Goal: Task Accomplishment & Management: Manage account settings

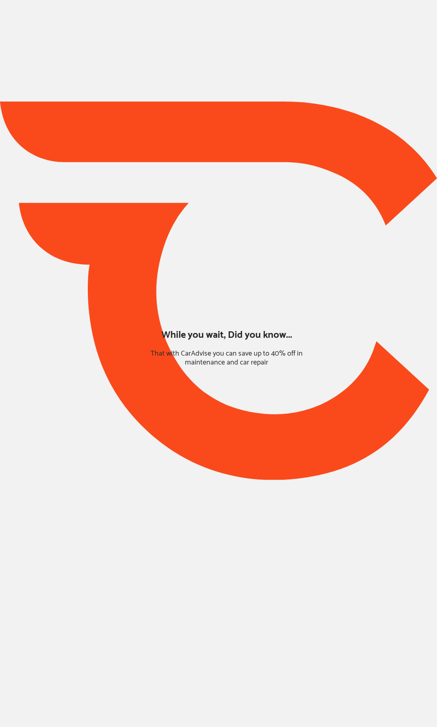
type input "*****"
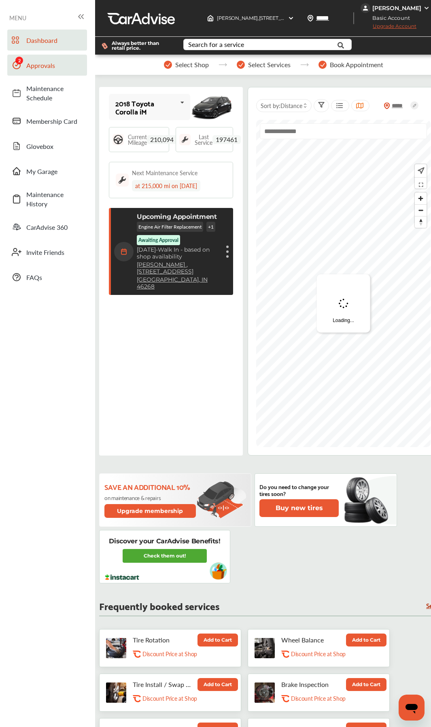
click at [47, 68] on span "Approvals" at bounding box center [54, 65] width 57 height 9
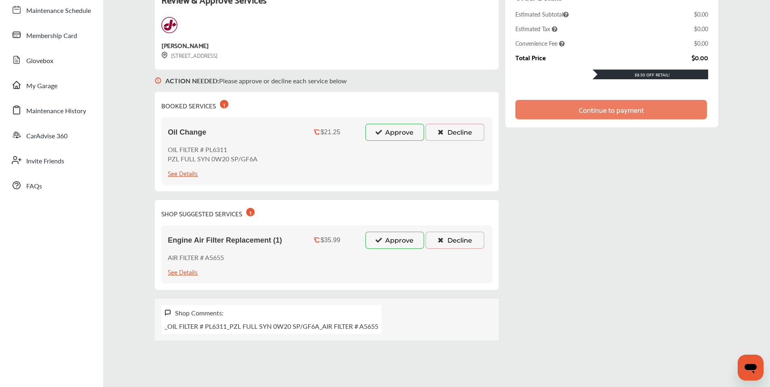
scroll to position [81, 0]
click at [391, 132] on button "Approve" at bounding box center [395, 131] width 59 height 17
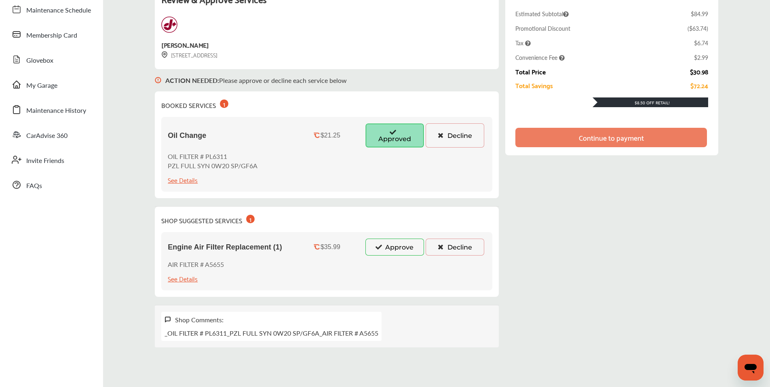
click at [387, 245] on button "Approve" at bounding box center [395, 247] width 59 height 17
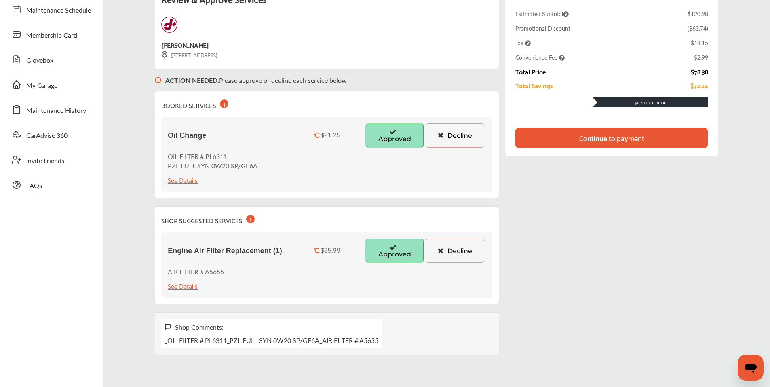
click at [422, 248] on button "Decline" at bounding box center [455, 251] width 59 height 24
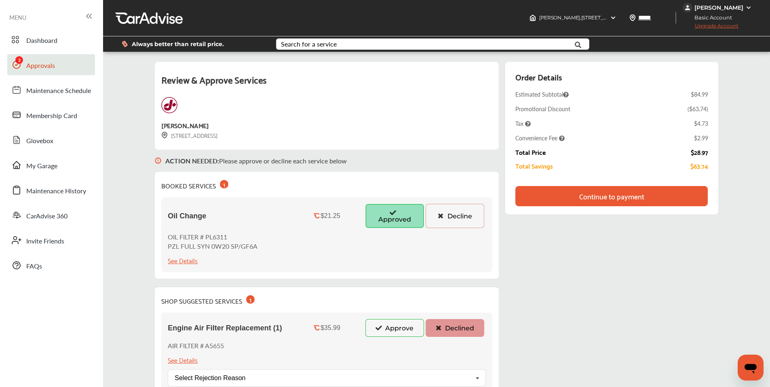
scroll to position [0, 0]
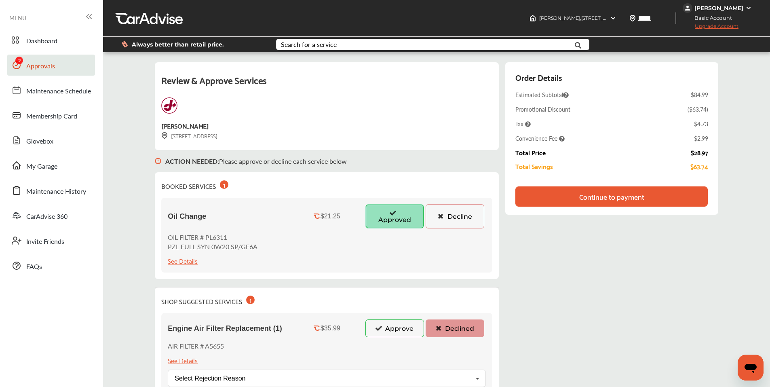
click at [422, 199] on div "Continue to payment" at bounding box center [612, 197] width 65 height 8
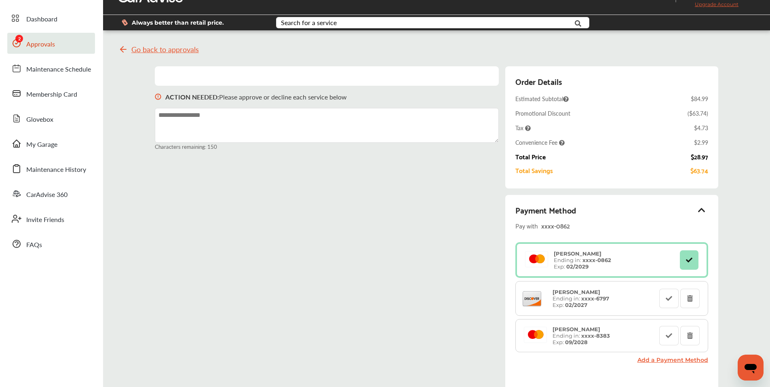
scroll to position [81, 0]
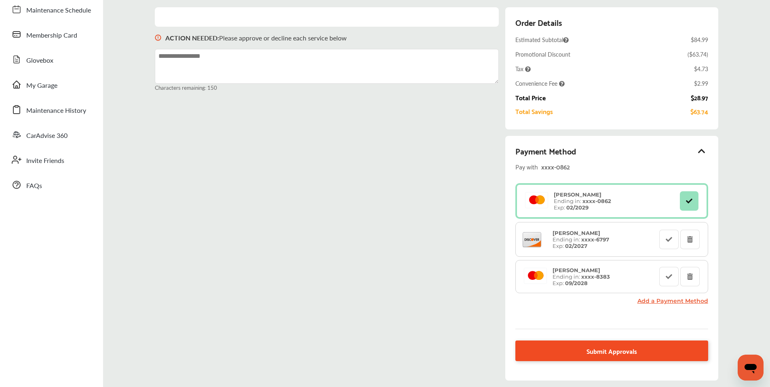
click at [422, 343] on span "Submit Approvals" at bounding box center [612, 350] width 51 height 11
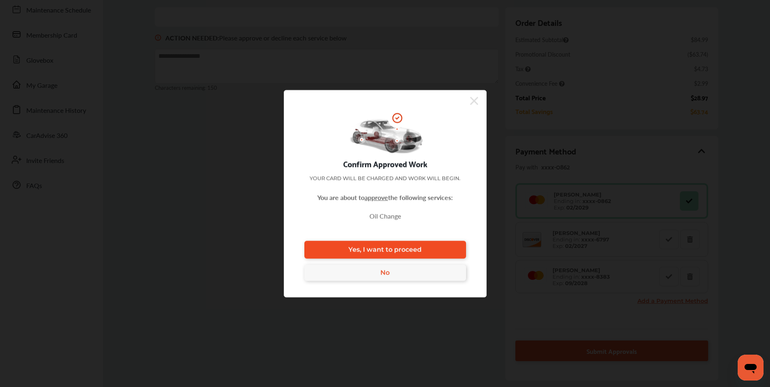
click at [422, 248] on link "Yes, I want to proceed" at bounding box center [386, 250] width 162 height 18
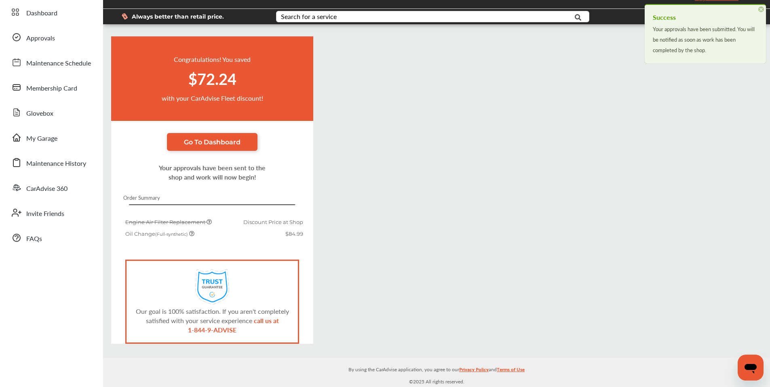
scroll to position [28, 0]
click at [45, 45] on link "Approvals" at bounding box center [51, 37] width 88 height 21
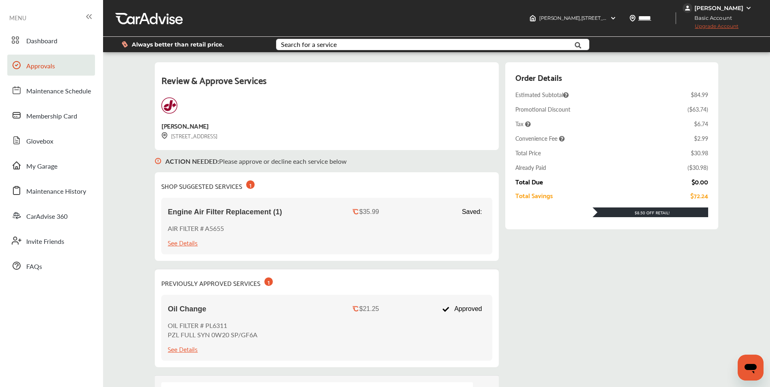
click at [422, 300] on div "Review & Approve Services Jiffy Lube [STREET_ADDRESS] ACTION NEEDED : Please ap…" at bounding box center [436, 239] width 563 height 355
